Goal: Information Seeking & Learning: Find specific fact

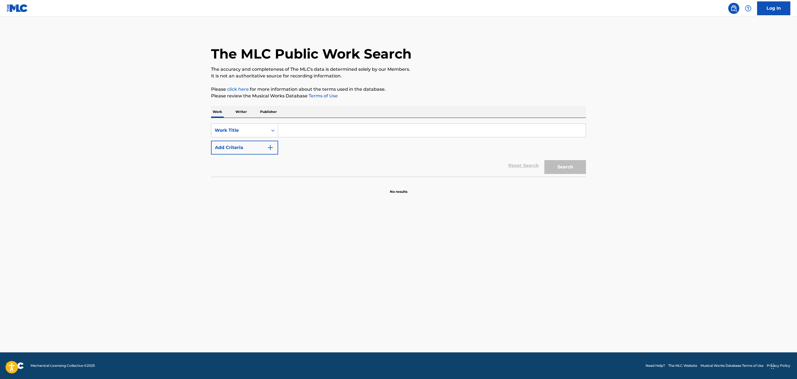
click at [311, 124] on input "Search Form" at bounding box center [432, 130] width 308 height 13
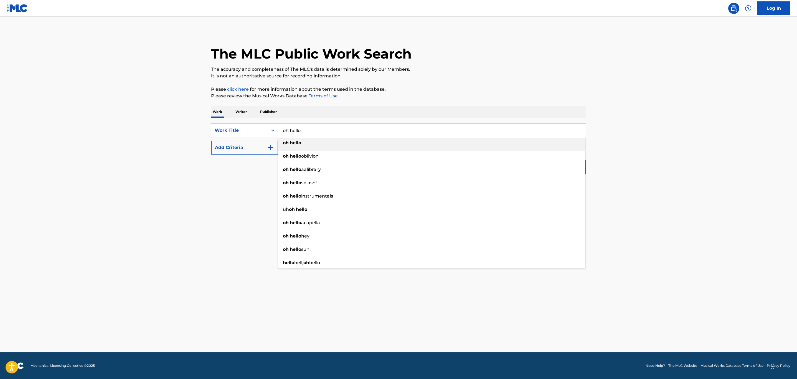
type input "oh hello"
click at [238, 147] on button "Add Criteria" at bounding box center [244, 148] width 67 height 14
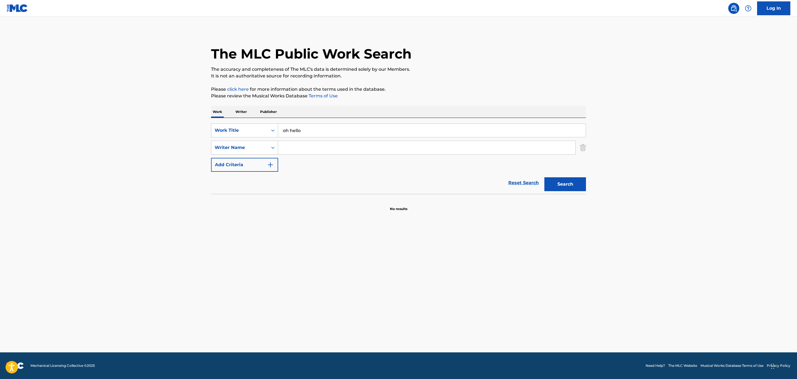
click at [327, 145] on input "Search Form" at bounding box center [426, 147] width 297 height 13
type input "[PERSON_NAME]"
click at [545, 177] on button "Search" at bounding box center [566, 184] width 42 height 14
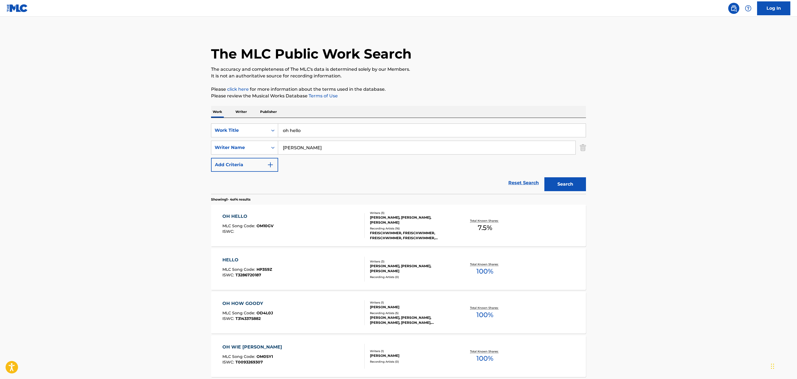
click at [326, 221] on div "OH HELLO MLC Song Code : OM10GV ISWC :" at bounding box center [294, 225] width 143 height 25
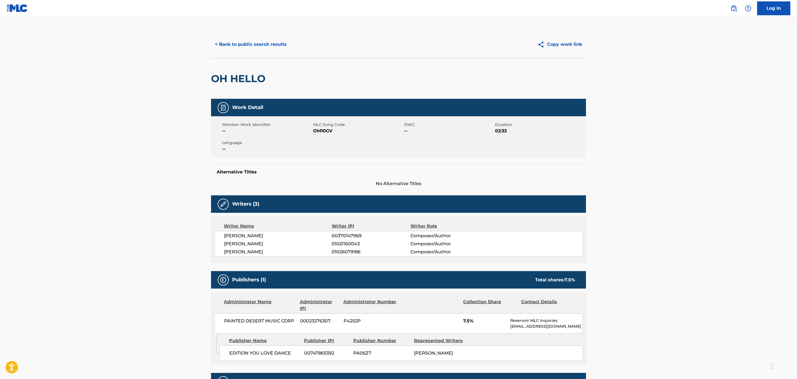
click at [327, 131] on span "OM10GV" at bounding box center [358, 131] width 90 height 7
copy span "OM10GV"
click at [110, 134] on main "< Back to public search results Copy work link OH HELLO Work Detail Member Work…" at bounding box center [398, 298] width 797 height 563
click at [237, 49] on button "< Back to public search results" at bounding box center [251, 44] width 80 height 14
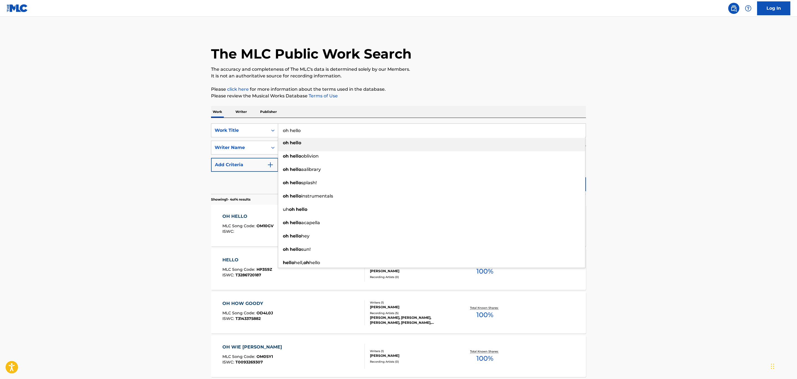
drag, startPoint x: 303, startPoint y: 124, endPoint x: 146, endPoint y: 119, distance: 157.4
click at [146, 119] on main "The MLC Public Work Search The accuracy and completeness of The MLC's data is d…" at bounding box center [398, 211] width 797 height 389
type input "you and i only"
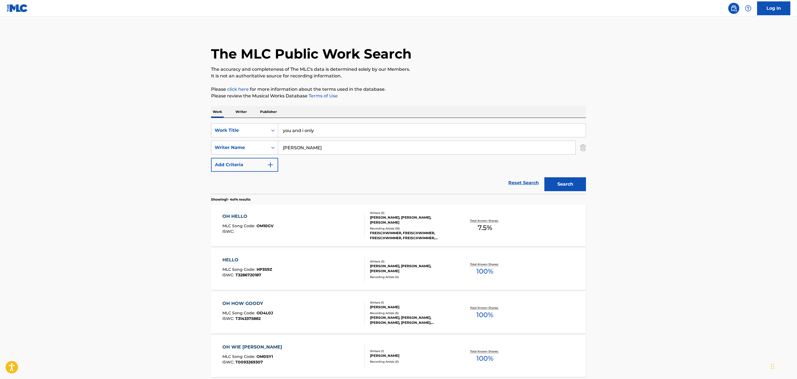
click at [110, 118] on main "The MLC Public Work Search The accuracy and completeness of The MLC's data is d…" at bounding box center [398, 211] width 797 height 389
click at [562, 182] on button "Search" at bounding box center [566, 184] width 42 height 14
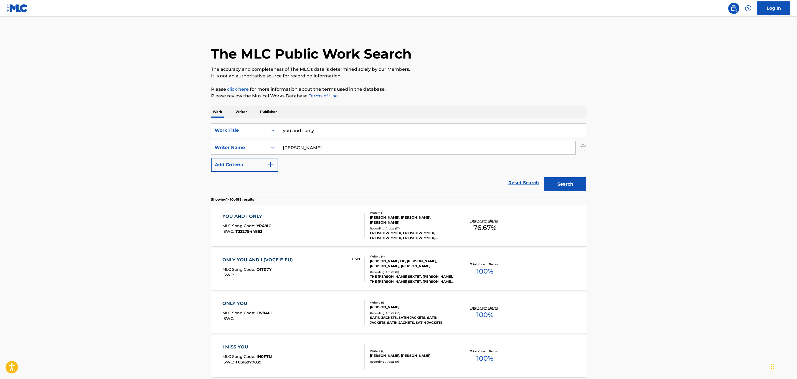
click at [319, 222] on div "YOU AND I ONLY MLC Song Code : YP48IG ISWC : T3227944863" at bounding box center [294, 225] width 143 height 25
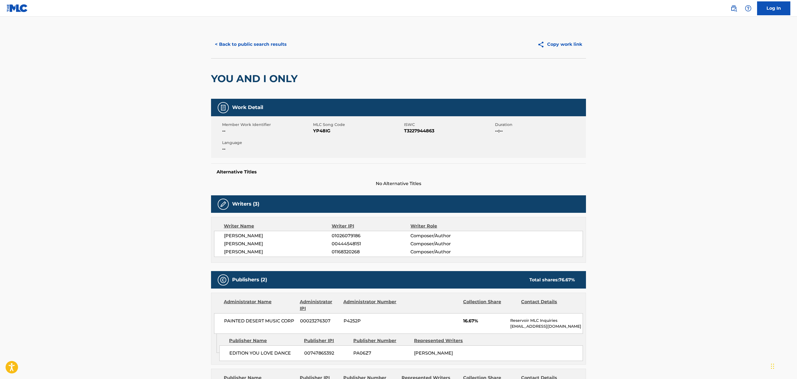
click at [229, 44] on button "< Back to public search results" at bounding box center [251, 44] width 80 height 14
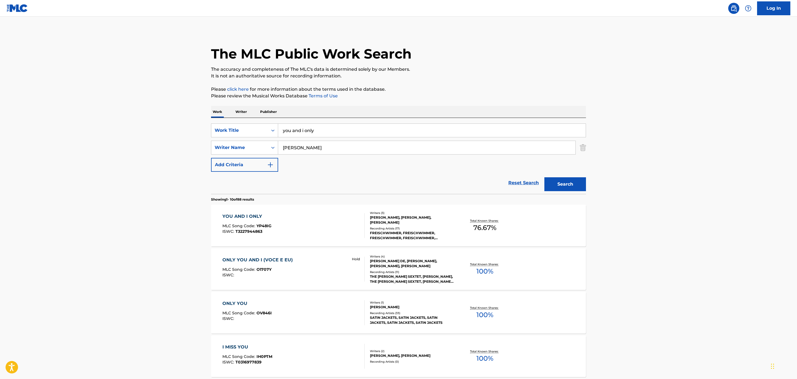
drag, startPoint x: 325, startPoint y: 132, endPoint x: 166, endPoint y: 126, distance: 159.4
click at [166, 126] on main "The MLC Public Work Search The accuracy and completeness of The MLC's data is d…" at bounding box center [398, 343] width 797 height 653
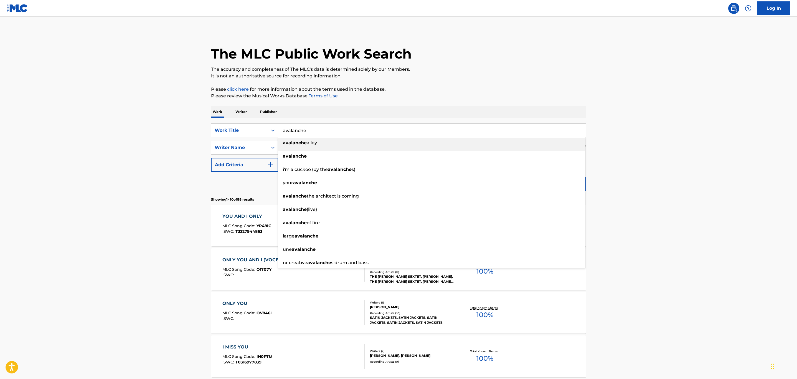
type input "avalanche"
click at [107, 120] on main "The MLC Public Work Search The accuracy and completeness of The MLC's data is d…" at bounding box center [398, 343] width 797 height 653
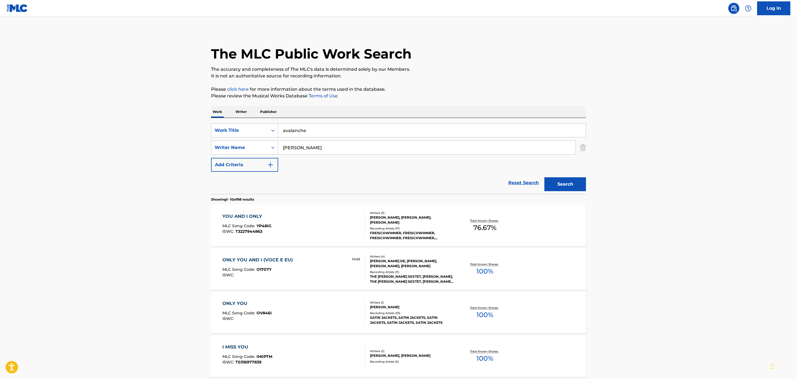
click at [562, 183] on button "Search" at bounding box center [566, 184] width 42 height 14
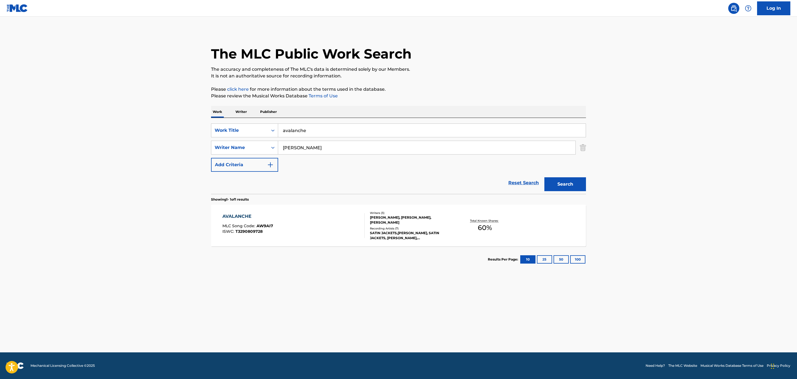
click at [346, 209] on div "AVALANCHE MLC Song Code : AW9AI7 ISWC : T3290809728 Writers ( 3 ) [PERSON_NAME]…" at bounding box center [398, 226] width 375 height 42
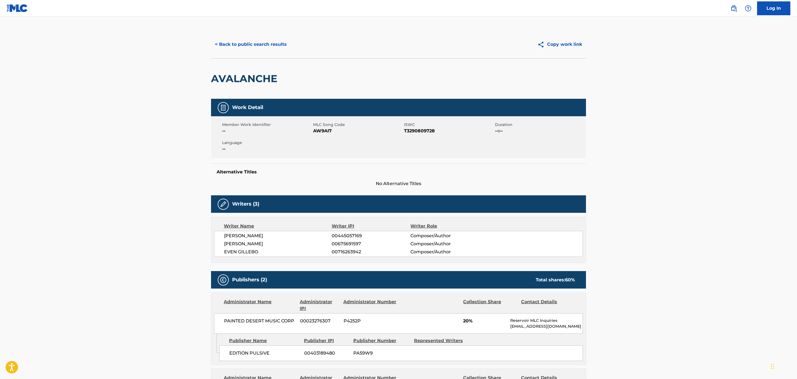
click at [256, 44] on button "< Back to public search results" at bounding box center [251, 44] width 80 height 14
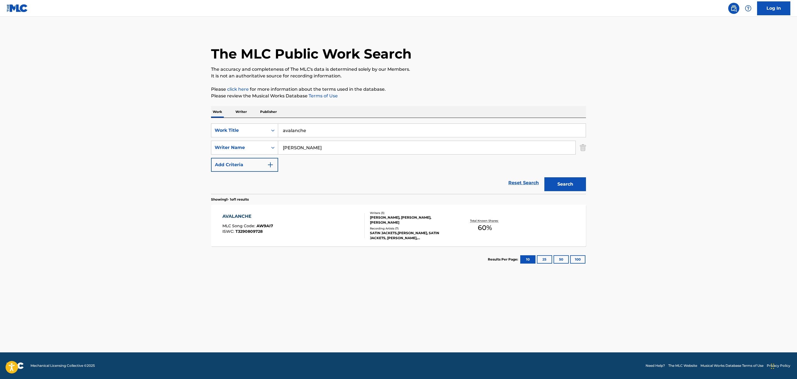
drag, startPoint x: 353, startPoint y: 131, endPoint x: 350, endPoint y: 133, distance: 3.0
click at [350, 132] on input "avalanche" at bounding box center [432, 130] width 308 height 13
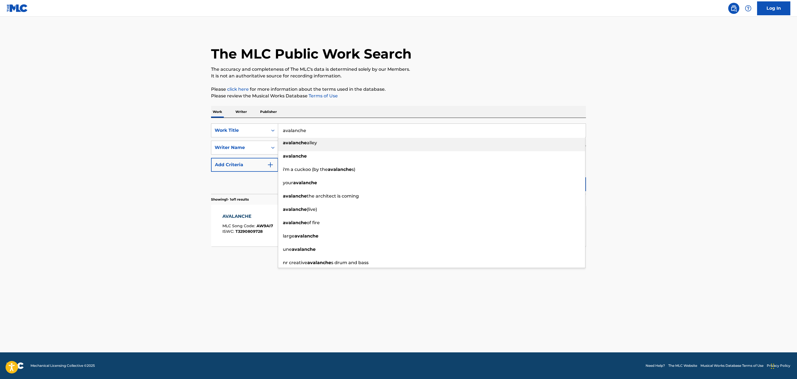
drag, startPoint x: 352, startPoint y: 131, endPoint x: 201, endPoint y: 126, distance: 150.7
click at [201, 126] on main "The MLC Public Work Search The accuracy and completeness of The MLC's data is d…" at bounding box center [398, 185] width 797 height 336
type input "closer to me"
drag, startPoint x: 177, startPoint y: 128, endPoint x: 359, endPoint y: 158, distance: 184.0
click at [178, 128] on main "The MLC Public Work Search The accuracy and completeness of The MLC's data is d…" at bounding box center [398, 185] width 797 height 336
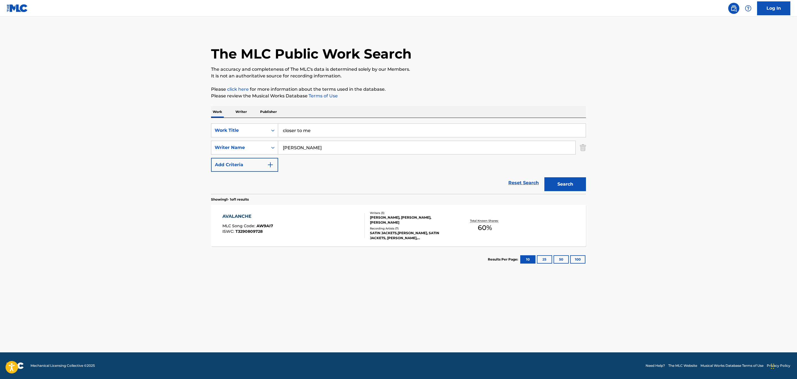
click at [555, 184] on button "Search" at bounding box center [566, 184] width 42 height 14
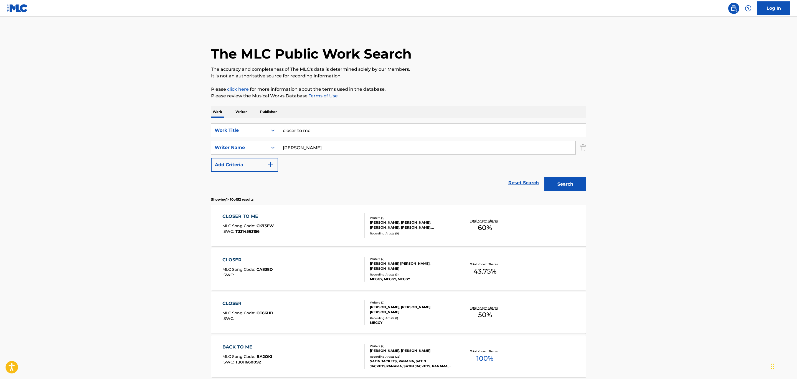
click at [297, 229] on div "CLOSER TO ME MLC Song Code : CK73EW ISWC : T3314563156" at bounding box center [294, 225] width 143 height 25
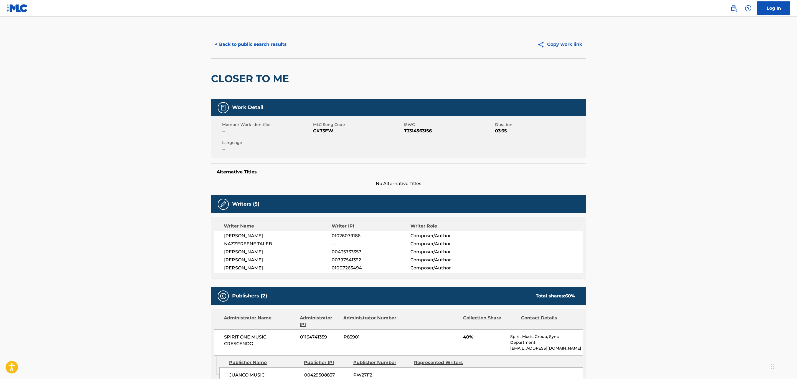
click at [323, 135] on div "Member Work Identifier -- MLC Song Code CK73EW ISWC T3314563156 Duration 03:35 …" at bounding box center [398, 137] width 375 height 42
click at [322, 130] on span "CK73EW" at bounding box center [358, 131] width 90 height 7
copy span "CK73EW"
click at [237, 35] on div "< Back to public search results Copy work link" at bounding box center [398, 45] width 375 height 28
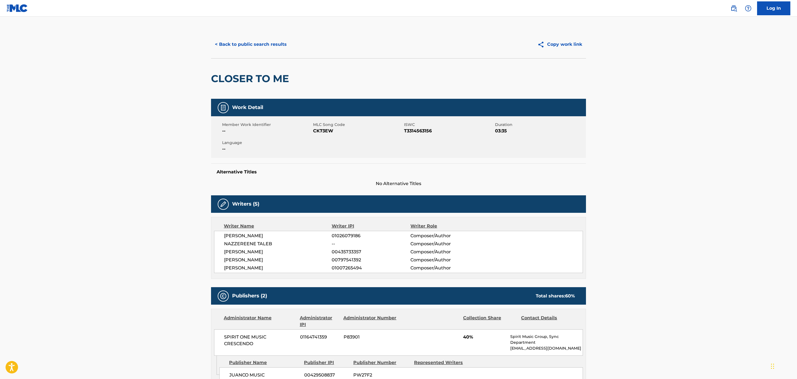
click at [239, 39] on button "< Back to public search results" at bounding box center [251, 44] width 80 height 14
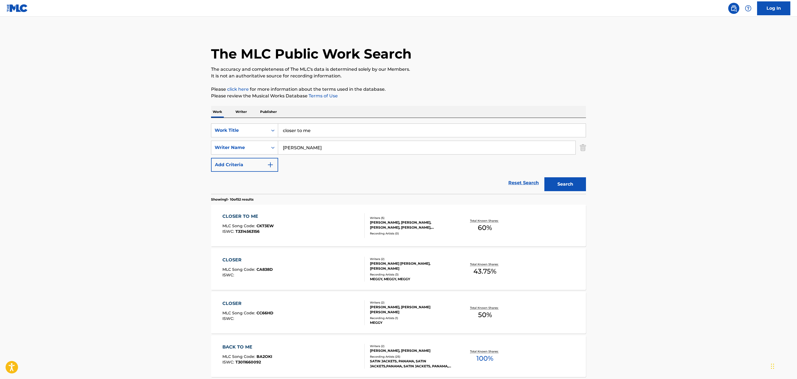
drag, startPoint x: 375, startPoint y: 137, endPoint x: 156, endPoint y: 136, distance: 219.8
click at [156, 136] on main "The MLC Public Work Search The accuracy and completeness of The MLC's data is d…" at bounding box center [398, 343] width 797 height 653
type input "heart won't move"
click at [152, 136] on main "The MLC Public Work Search The accuracy and completeness of The MLC's data is d…" at bounding box center [398, 343] width 797 height 653
click at [580, 184] on button "Search" at bounding box center [566, 184] width 42 height 14
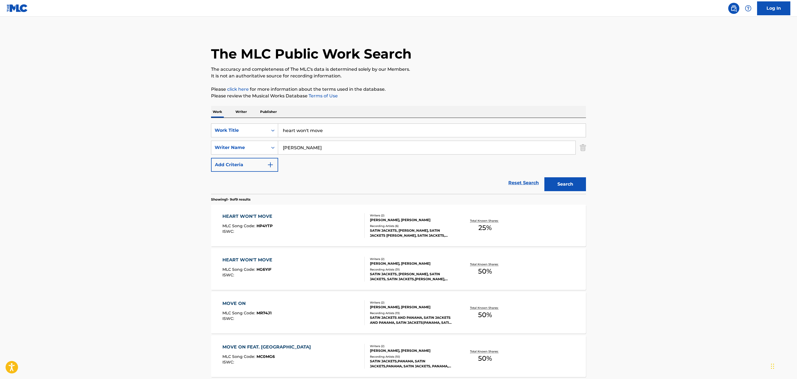
click at [313, 233] on div "HEART WON'T MOVE MLC Song Code : HP4YTP ISWC :" at bounding box center [294, 225] width 143 height 25
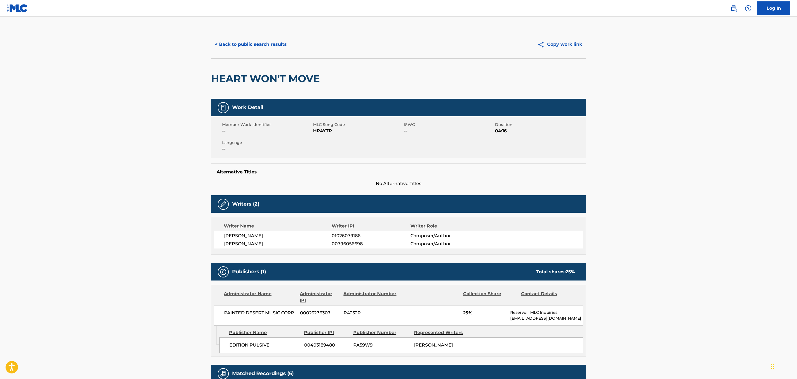
click at [325, 130] on span "HP4YTP" at bounding box center [358, 131] width 90 height 7
drag, startPoint x: 325, startPoint y: 130, endPoint x: 48, endPoint y: 154, distance: 277.7
click at [320, 130] on span "HP4YTP" at bounding box center [358, 131] width 90 height 7
copy span "HP4YTP"
click at [271, 39] on button "< Back to public search results" at bounding box center [251, 44] width 80 height 14
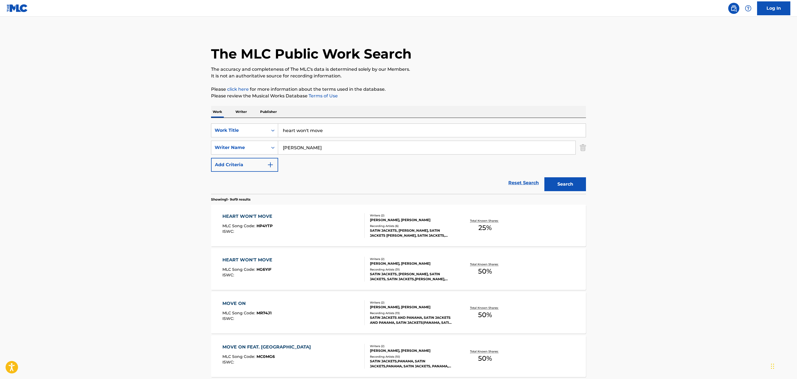
drag, startPoint x: 332, startPoint y: 132, endPoint x: 168, endPoint y: 123, distance: 163.9
click at [168, 123] on main "The MLC Public Work Search The accuracy and completeness of The MLC's data is d…" at bounding box center [398, 320] width 797 height 607
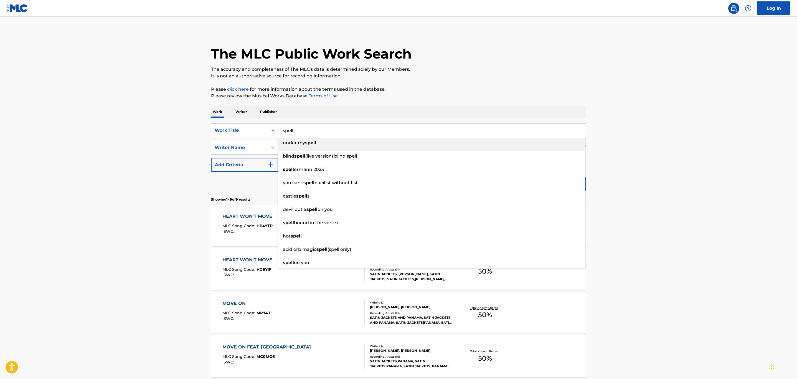
type input "spell"
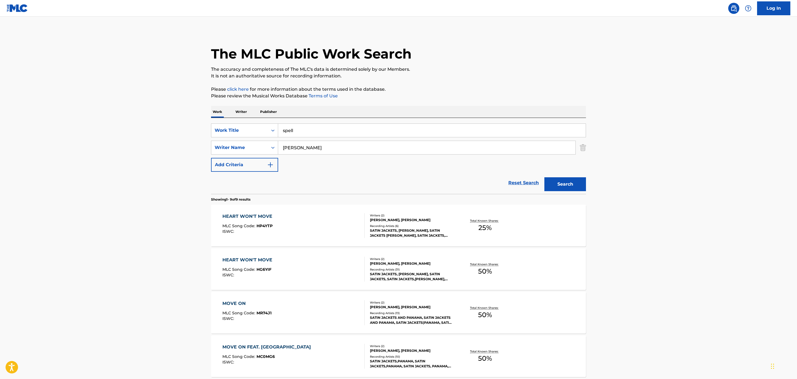
click at [166, 123] on main "The MLC Public Work Search The accuracy and completeness of The MLC's data is d…" at bounding box center [398, 320] width 797 height 607
click at [568, 181] on button "Search" at bounding box center [566, 184] width 42 height 14
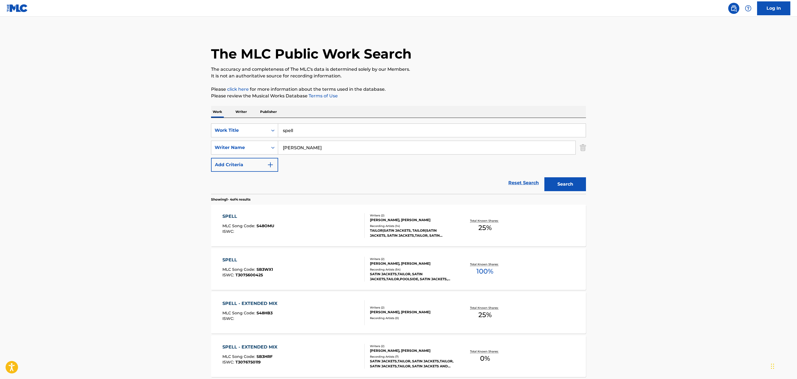
click at [337, 225] on div "SPELL MLC Song Code : S48OMU ISWC :" at bounding box center [294, 225] width 143 height 25
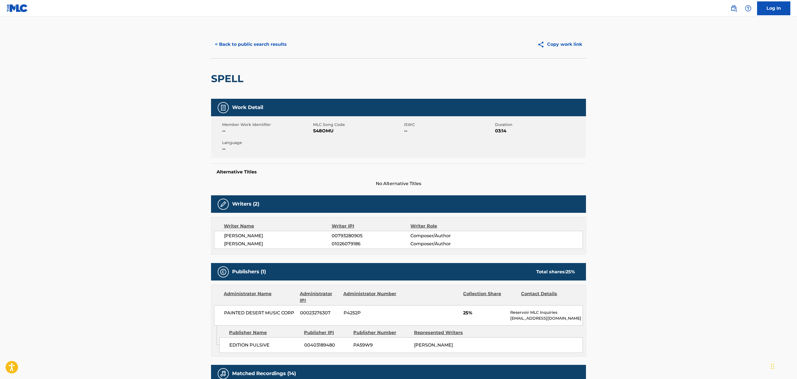
click at [317, 134] on span "S48OMU" at bounding box center [358, 131] width 90 height 7
click at [317, 133] on span "S48OMU" at bounding box center [358, 131] width 90 height 7
copy span "S48OMU"
click at [252, 38] on button "< Back to public search results" at bounding box center [251, 44] width 80 height 14
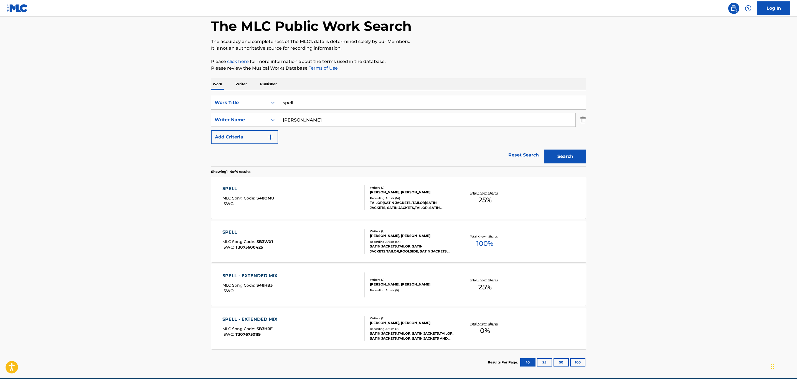
scroll to position [42, 0]
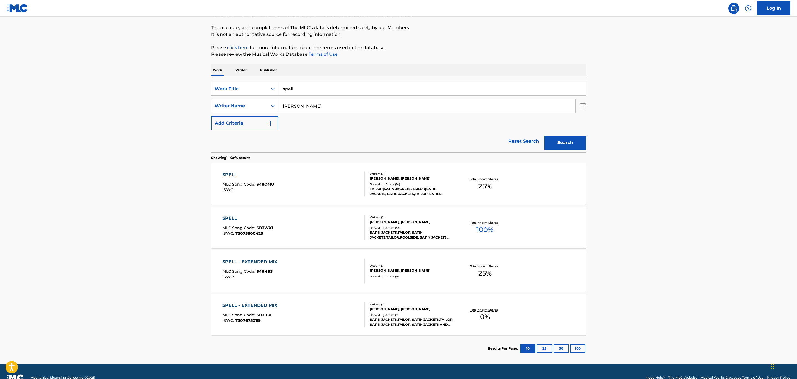
click at [317, 271] on div "SPELL - EXTENDED MIX MLC Song Code : S48HB3 ISWC :" at bounding box center [294, 271] width 143 height 25
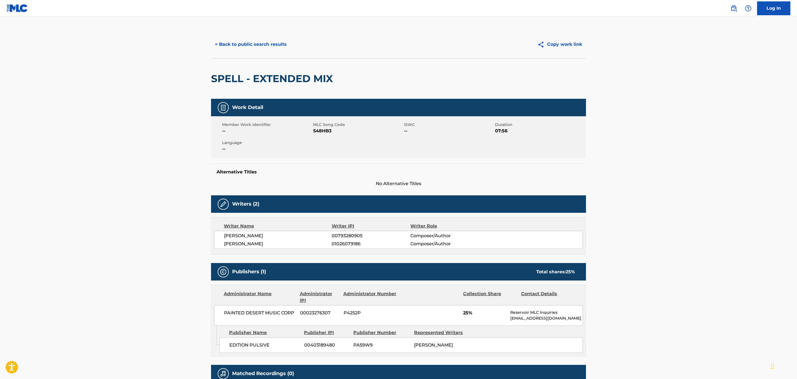
click at [319, 133] on span "S48HB3" at bounding box center [358, 131] width 90 height 7
click at [318, 130] on span "S48HB3" at bounding box center [358, 131] width 90 height 7
copy span "S48HB3"
click at [263, 42] on button "< Back to public search results" at bounding box center [251, 44] width 80 height 14
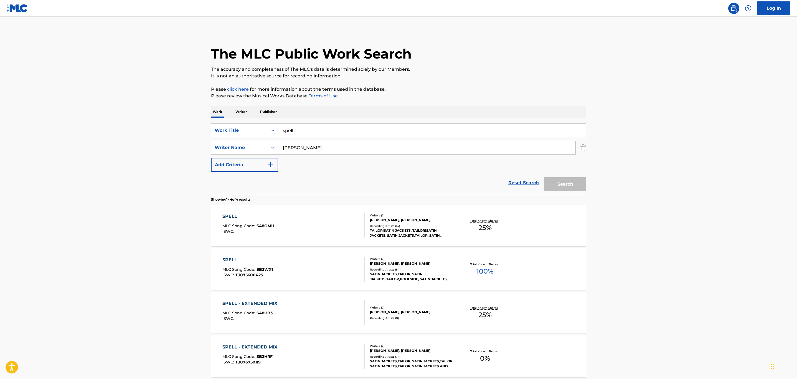
scroll to position [22, 0]
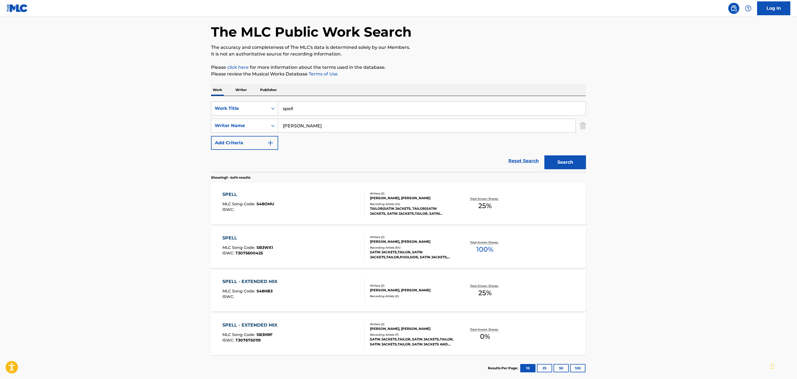
drag, startPoint x: 359, startPoint y: 107, endPoint x: 134, endPoint y: 108, distance: 224.8
click at [134, 108] on main "The MLC Public Work Search The accuracy and completeness of The MLC's data is d…" at bounding box center [398, 189] width 797 height 389
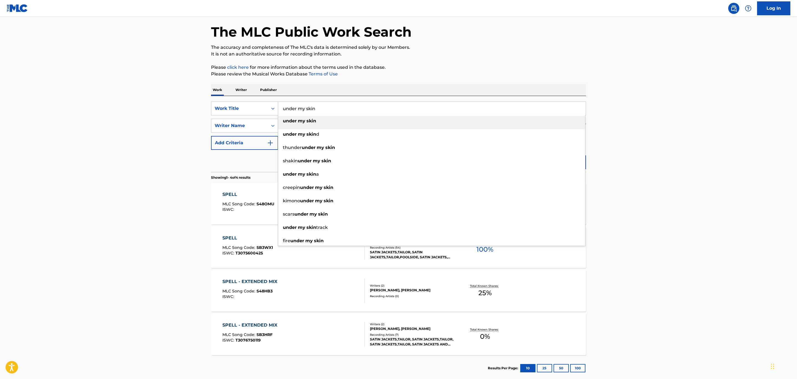
type input "under my skin"
drag, startPoint x: 131, startPoint y: 109, endPoint x: 153, endPoint y: 103, distance: 22.3
click at [125, 109] on main "The MLC Public Work Search The accuracy and completeness of The MLC's data is d…" at bounding box center [398, 189] width 797 height 389
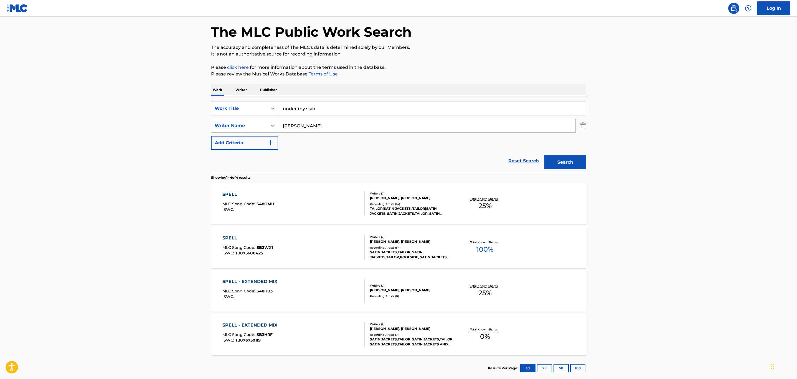
click at [581, 163] on button "Search" at bounding box center [566, 162] width 42 height 14
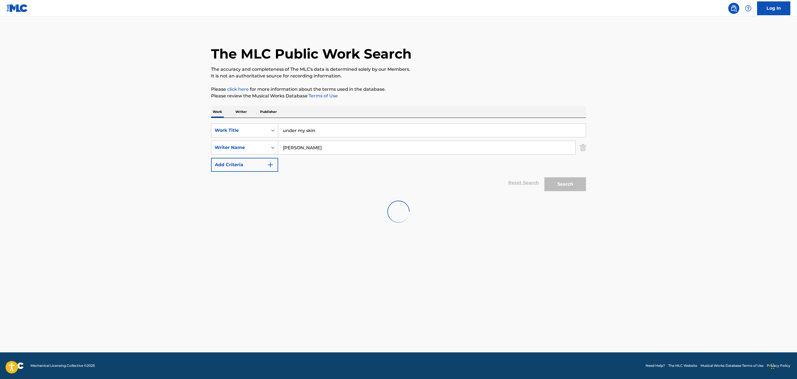
scroll to position [0, 0]
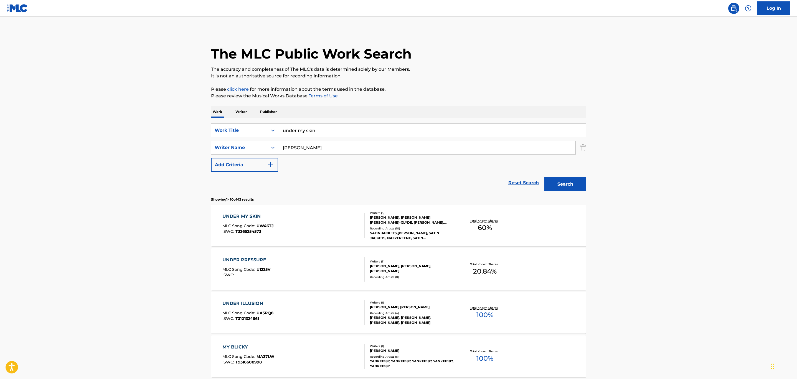
click at [297, 229] on div "UNDER MY SKIN MLC Song Code : UW46TJ ISWC : T3265254573" at bounding box center [294, 225] width 143 height 25
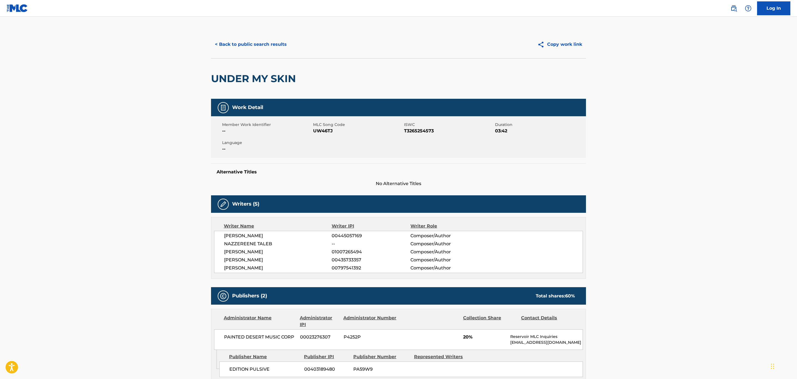
click at [261, 51] on button "< Back to public search results" at bounding box center [251, 44] width 80 height 14
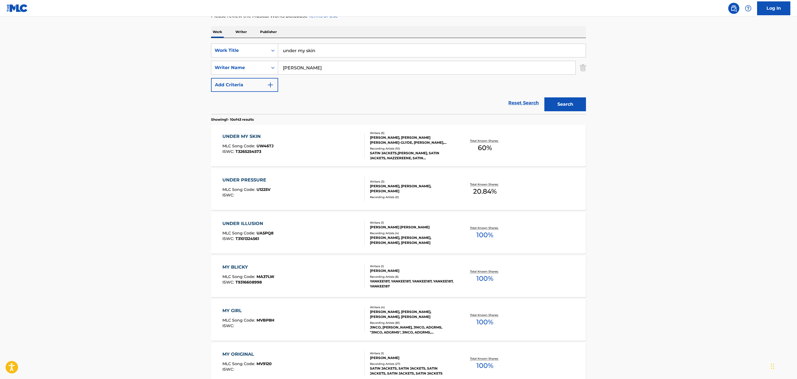
scroll to position [83, 0]
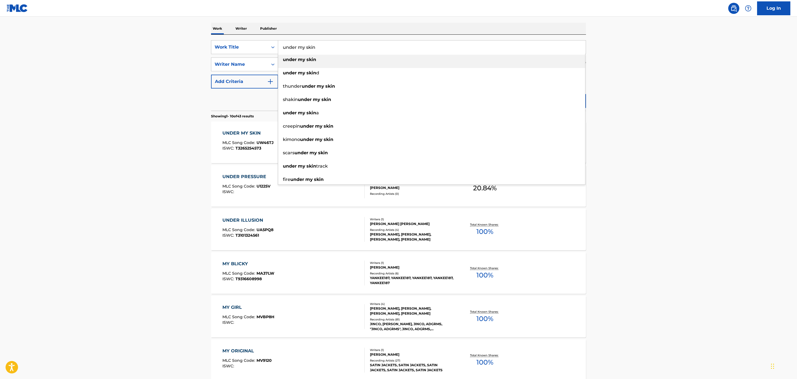
drag, startPoint x: 326, startPoint y: 48, endPoint x: 201, endPoint y: 46, distance: 124.9
click at [201, 46] on main "The MLC Public Work Search The accuracy and completeness of The MLC's data is d…" at bounding box center [398, 259] width 797 height 653
type input "we can talk"
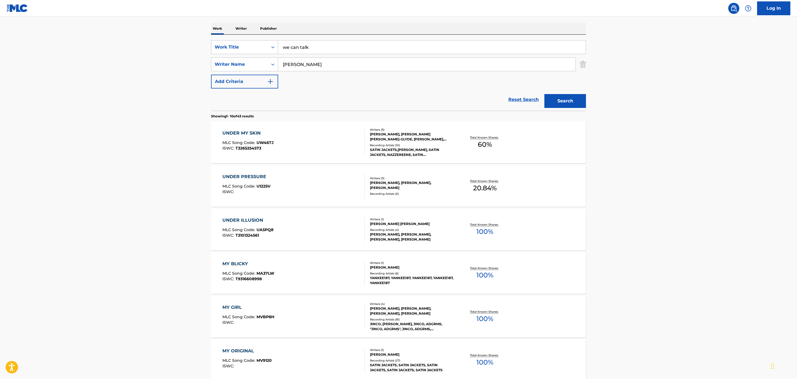
click at [132, 31] on main "The MLC Public Work Search The accuracy and completeness of The MLC's data is d…" at bounding box center [398, 259] width 797 height 653
click at [561, 103] on button "Search" at bounding box center [566, 101] width 42 height 14
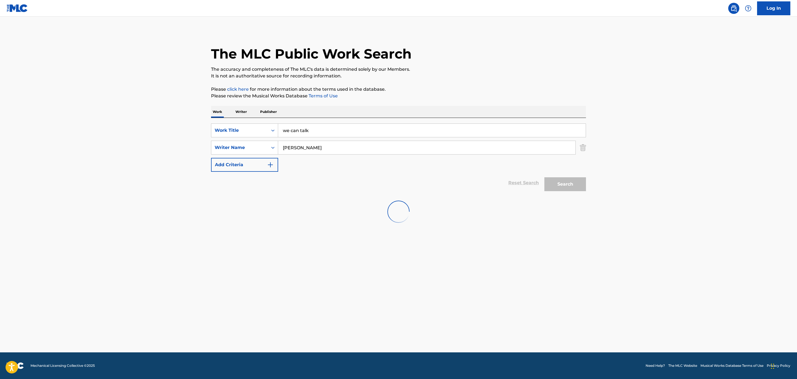
scroll to position [0, 0]
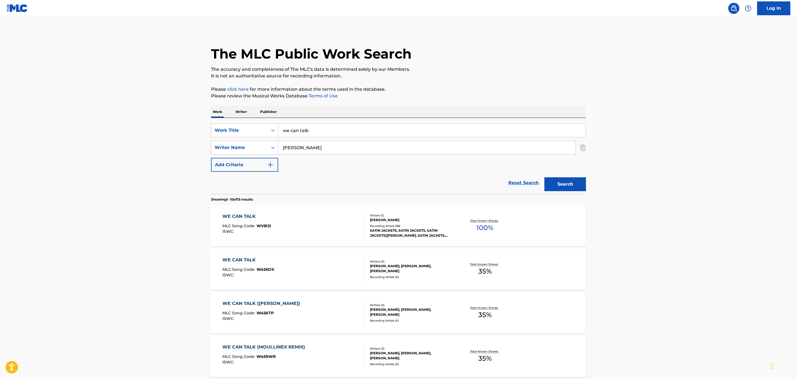
click at [328, 277] on div "WE CAN TALK MLC Song Code : W45KOX ISWC :" at bounding box center [294, 269] width 143 height 25
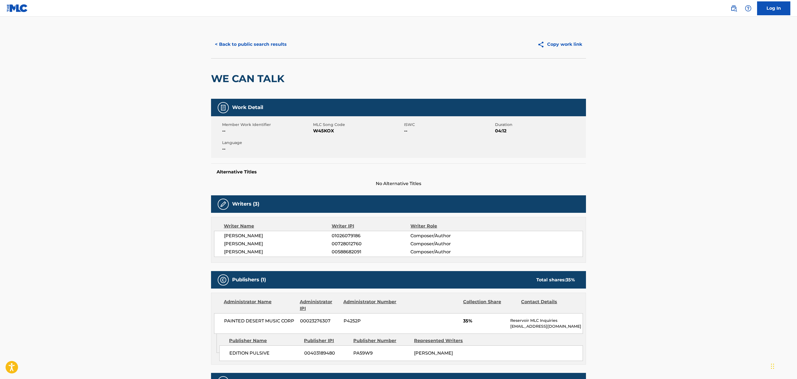
click at [322, 128] on span "W45KOX" at bounding box center [358, 131] width 90 height 7
copy span "W45KOX"
click at [223, 46] on button "< Back to public search results" at bounding box center [251, 44] width 80 height 14
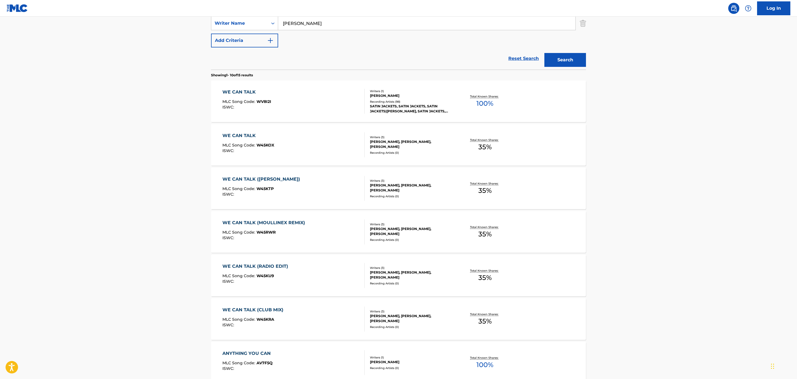
scroll to position [125, 0]
click at [321, 196] on div "WE CAN TALK ([PERSON_NAME]) MLC Song Code : W45KTP ISWC :" at bounding box center [294, 187] width 143 height 25
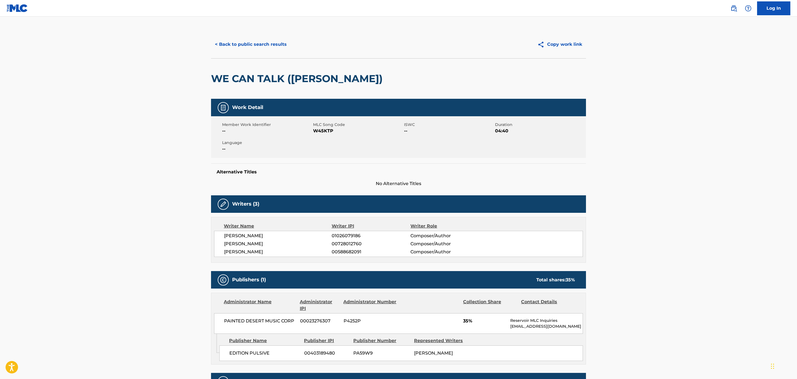
click at [326, 131] on span "W45KTP" at bounding box center [358, 131] width 90 height 7
copy span "W45KTP"
click at [260, 40] on button "< Back to public search results" at bounding box center [251, 44] width 80 height 14
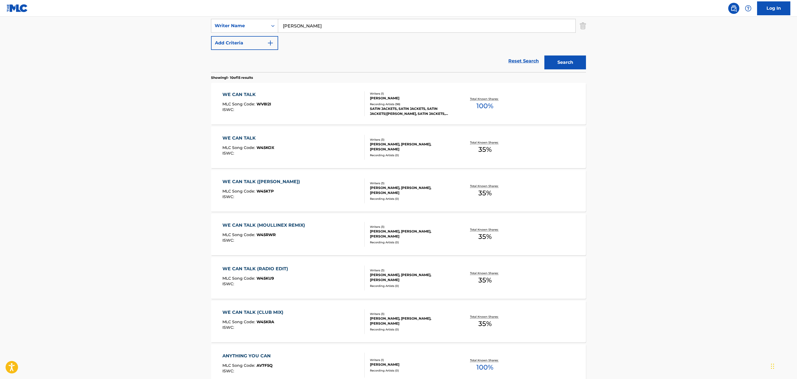
scroll to position [163, 0]
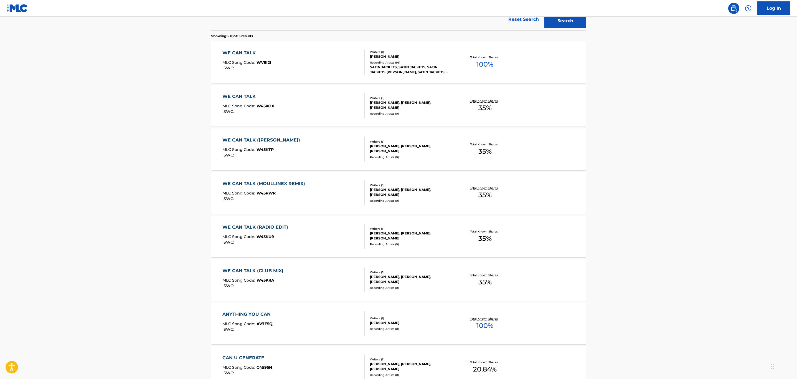
click at [312, 282] on div "WE CAN TALK (CLUB MIX) MLC Song Code : W45KRA ISWC :" at bounding box center [294, 279] width 143 height 25
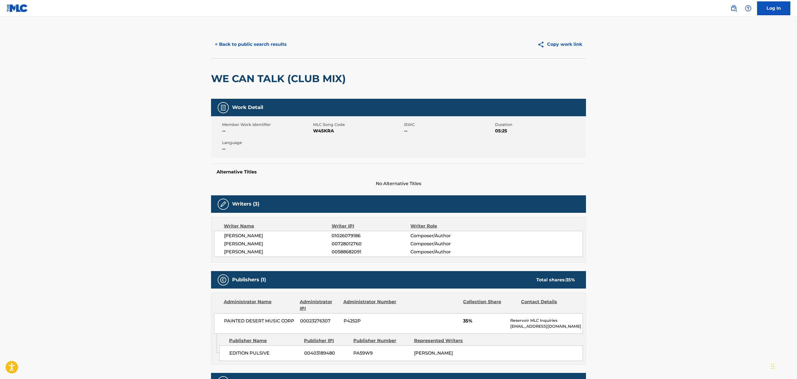
click at [322, 130] on span "W45KRA" at bounding box center [358, 131] width 90 height 7
copy span "W45KRA"
click at [233, 42] on button "< Back to public search results" at bounding box center [251, 44] width 80 height 14
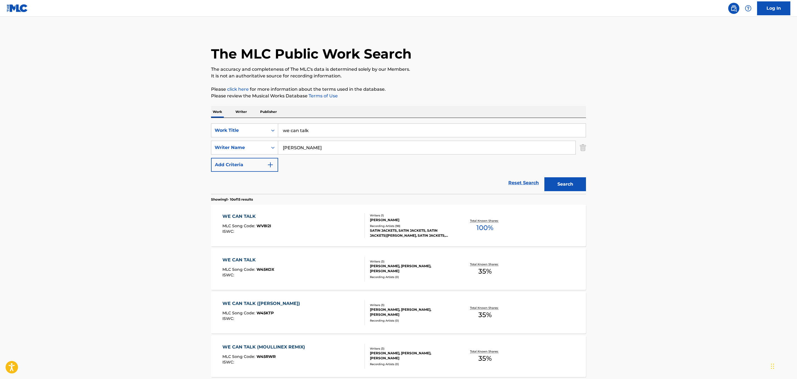
scroll to position [195, 0]
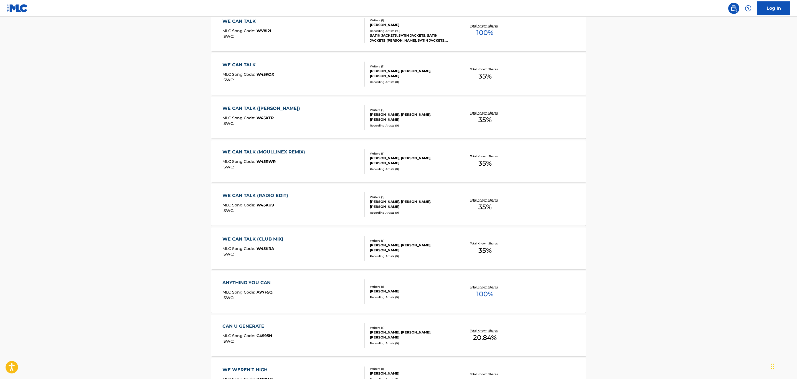
click at [339, 173] on div "WE CAN TALK (MOULLINEX REMIX) MLC Song Code : W45RWR ISWC :" at bounding box center [294, 161] width 143 height 25
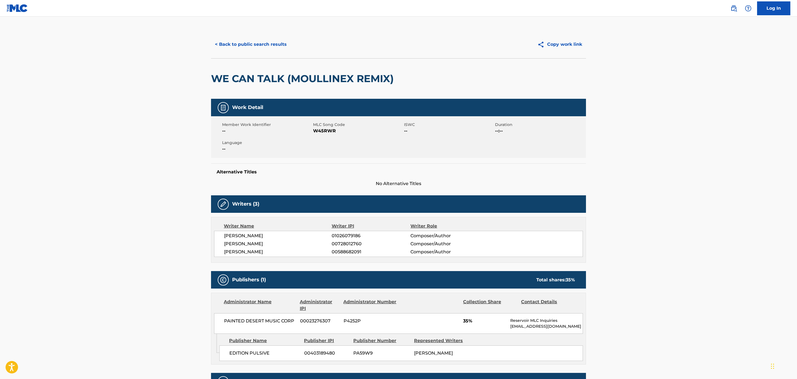
click at [320, 132] on span "W45RWR" at bounding box center [358, 131] width 90 height 7
drag, startPoint x: 320, startPoint y: 132, endPoint x: 304, endPoint y: 132, distance: 16.4
click at [320, 132] on span "W45RWR" at bounding box center [358, 131] width 90 height 7
copy span "W45RWR"
click at [256, 54] on div "< Back to public search results Copy work link" at bounding box center [398, 45] width 375 height 28
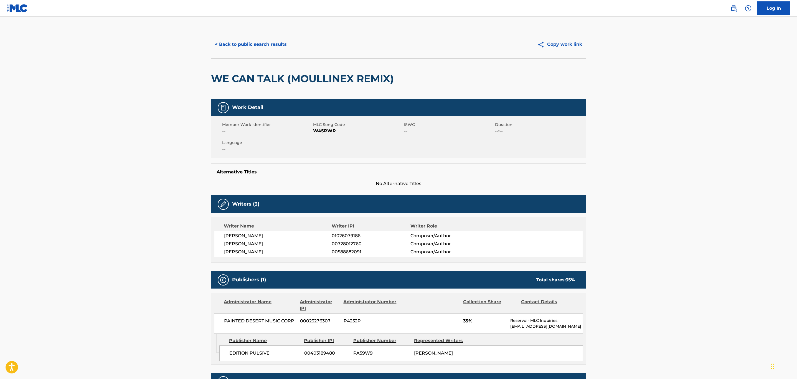
click at [253, 44] on button "< Back to public search results" at bounding box center [251, 44] width 80 height 14
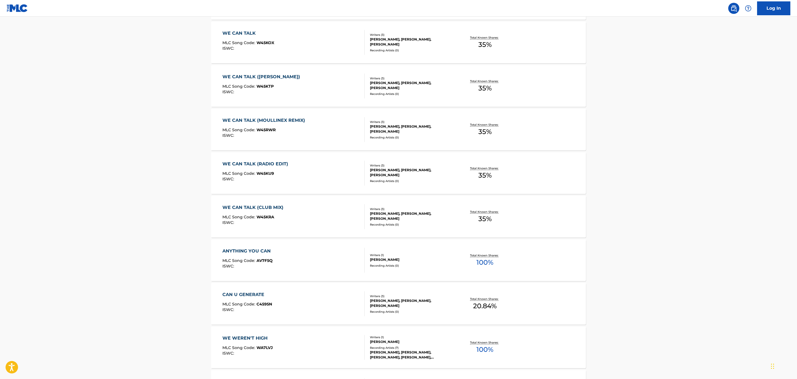
click at [332, 168] on div "WE CAN TALK (RADIO EDIT) MLC Song Code : W45KU9 ISWC :" at bounding box center [294, 173] width 143 height 25
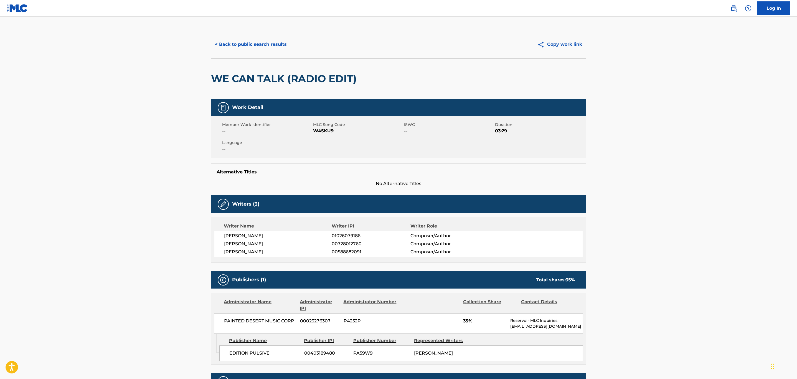
click at [316, 132] on span "W45KU9" at bounding box center [358, 131] width 90 height 7
copy span "W45KU9"
click at [255, 41] on button "< Back to public search results" at bounding box center [251, 44] width 80 height 14
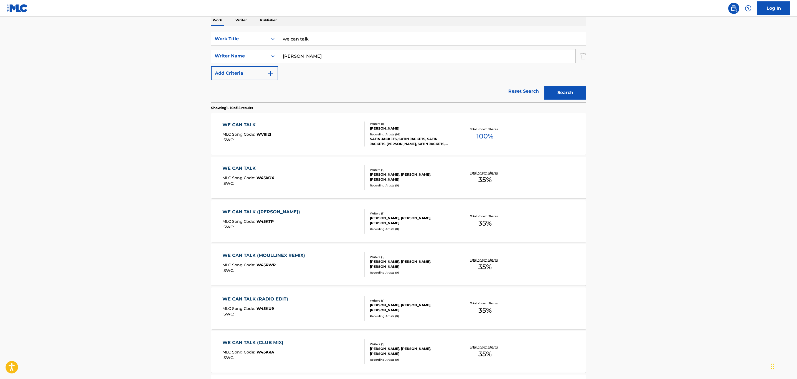
scroll to position [9, 0]
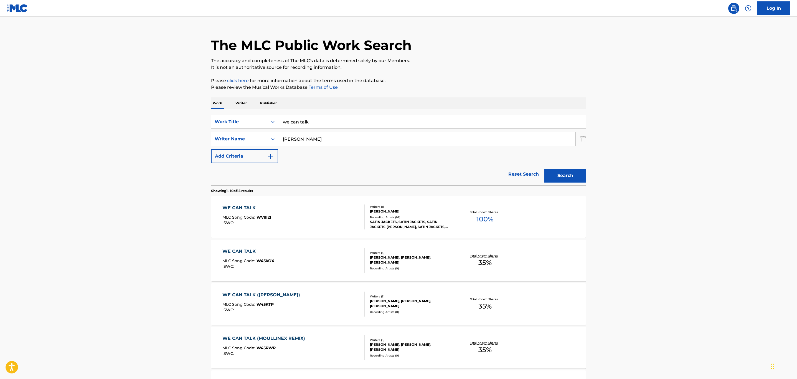
drag, startPoint x: 307, startPoint y: 118, endPoint x: 118, endPoint y: 109, distance: 189.4
click at [118, 109] on main "The MLC Public Work Search The accuracy and completeness of The MLC's data is d…" at bounding box center [398, 334] width 797 height 653
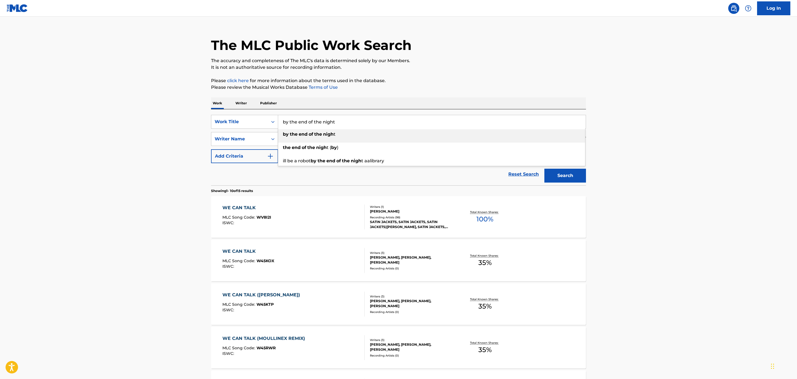
type input "by the end of the night"
click at [545, 169] on button "Search" at bounding box center [566, 176] width 42 height 14
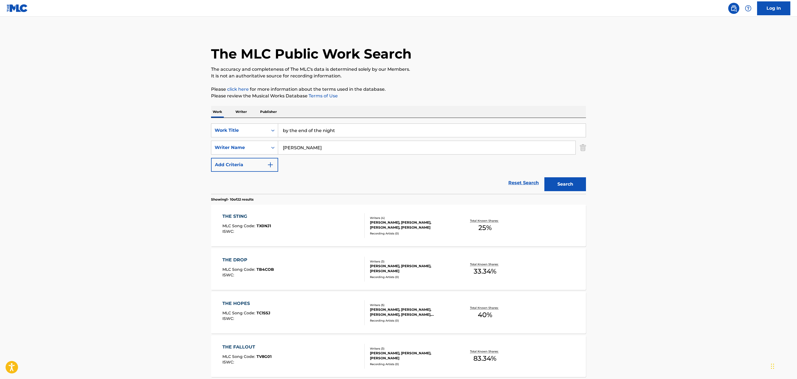
click at [294, 147] on input "[PERSON_NAME]" at bounding box center [426, 147] width 297 height 13
type input "[PERSON_NAME]"
click at [545, 177] on button "Search" at bounding box center [566, 184] width 42 height 14
